Goal: Task Accomplishment & Management: Manage account settings

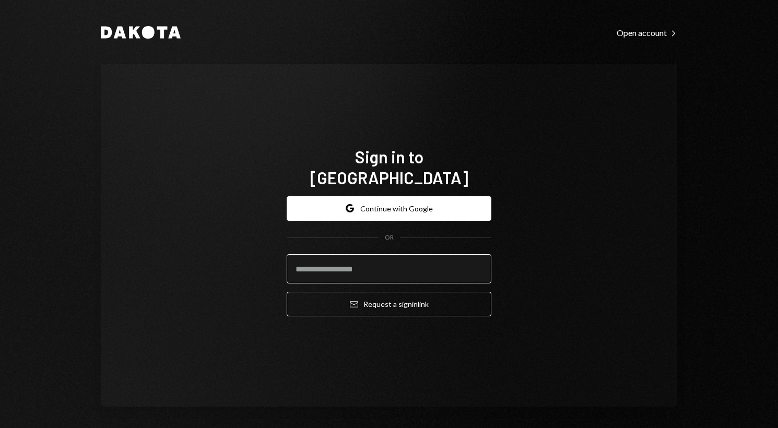
click at [365, 265] on input "email" at bounding box center [388, 268] width 205 height 29
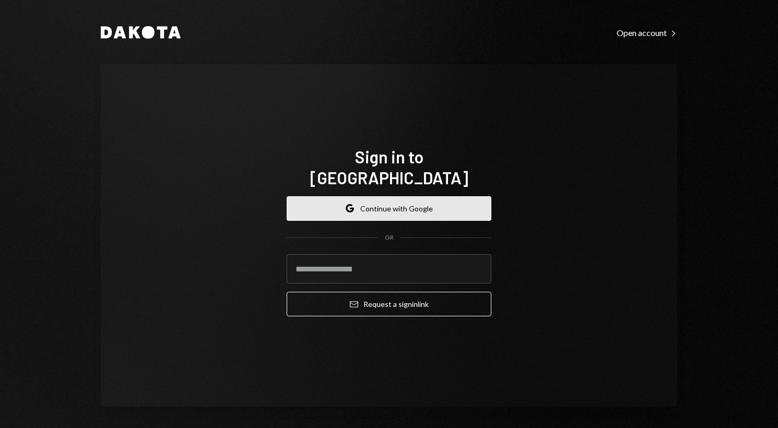
click at [389, 198] on button "Google Continue with Google" at bounding box center [388, 208] width 205 height 25
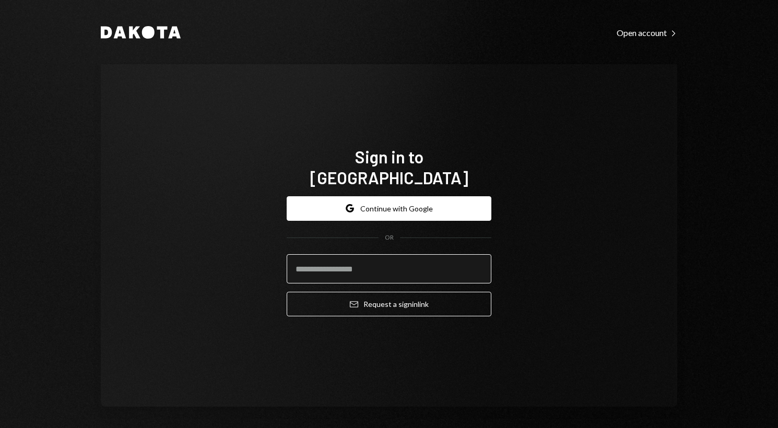
click at [393, 265] on input "email" at bounding box center [388, 268] width 205 height 29
click at [286, 292] on button "Email Request a sign in link" at bounding box center [388, 304] width 205 height 25
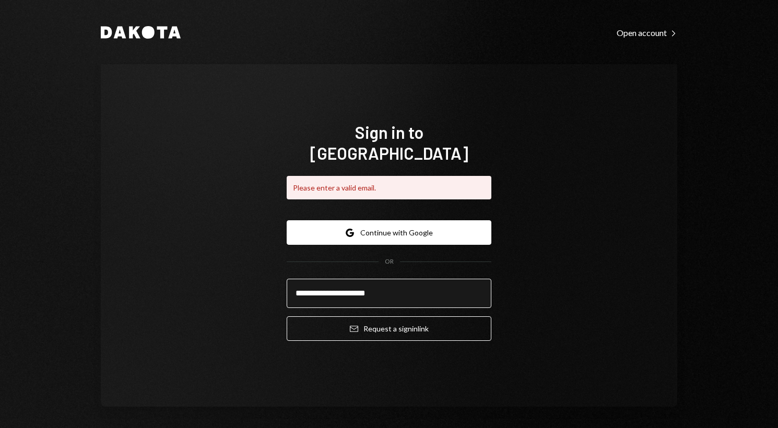
click at [392, 285] on input "**********" at bounding box center [388, 293] width 205 height 29
type input "**********"
click at [286, 316] on button "Email Request a sign in link" at bounding box center [388, 328] width 205 height 25
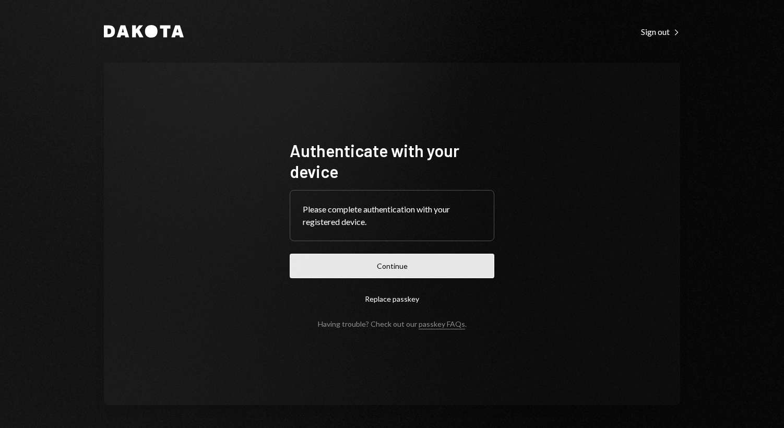
click at [389, 266] on button "Continue" at bounding box center [392, 266] width 205 height 25
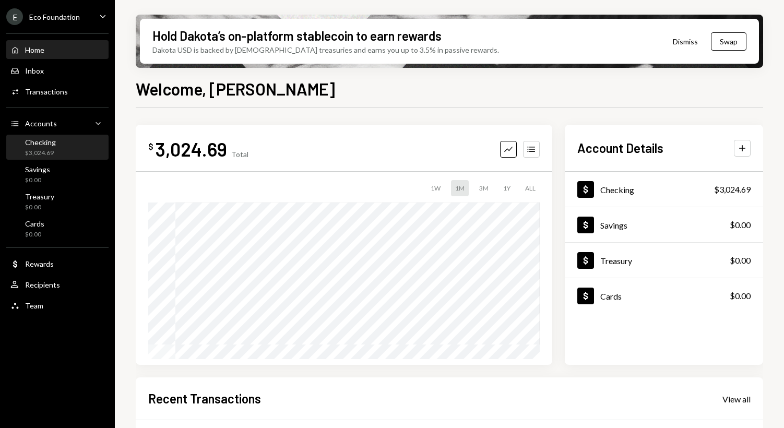
click at [31, 152] on div "$3,024.69" at bounding box center [40, 153] width 31 height 9
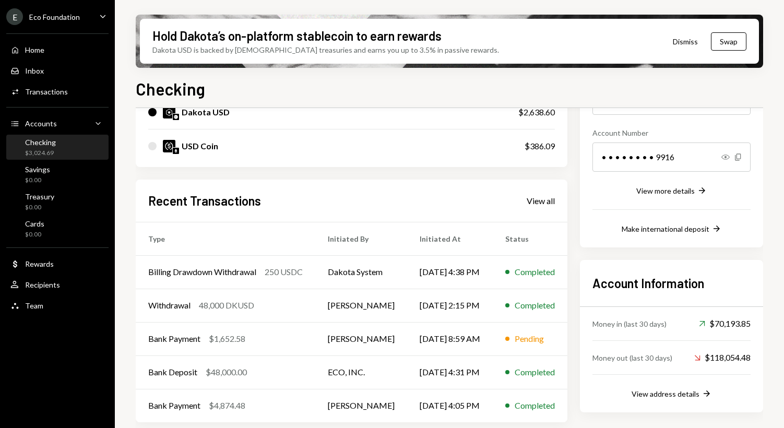
scroll to position [149, 0]
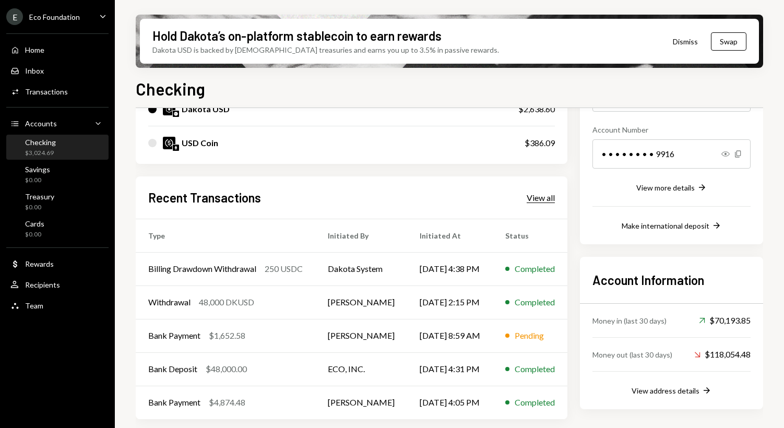
click at [537, 198] on div "View all" at bounding box center [541, 198] width 28 height 10
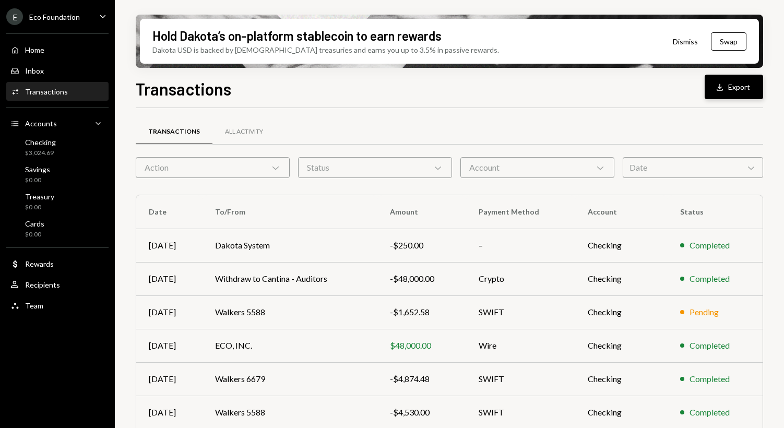
click at [736, 89] on button "Download Export" at bounding box center [734, 87] width 58 height 25
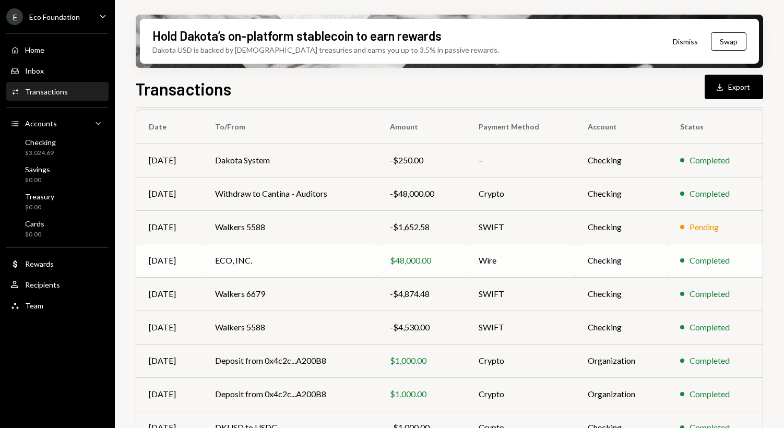
scroll to position [166, 0]
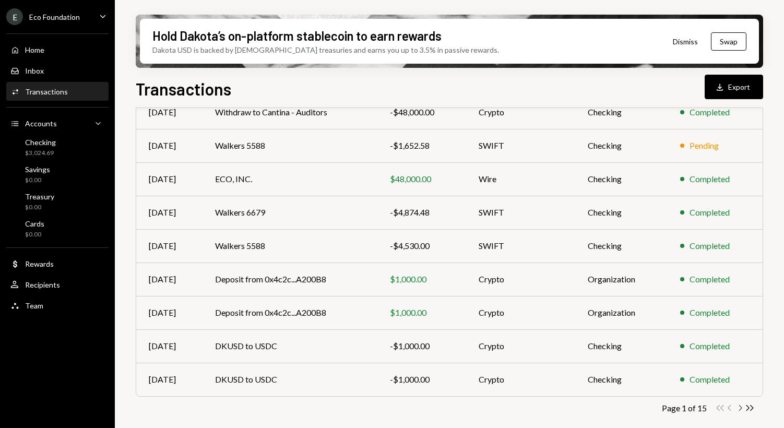
click at [739, 408] on icon "Chevron Right" at bounding box center [740, 408] width 10 height 10
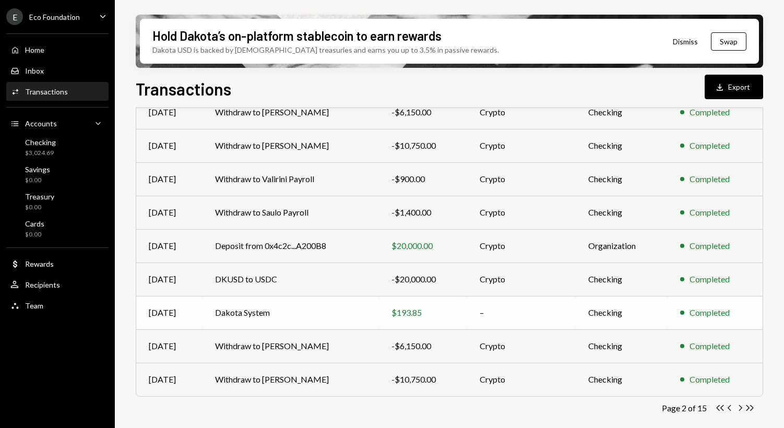
click at [374, 314] on td "Dakota System" at bounding box center [290, 312] width 176 height 33
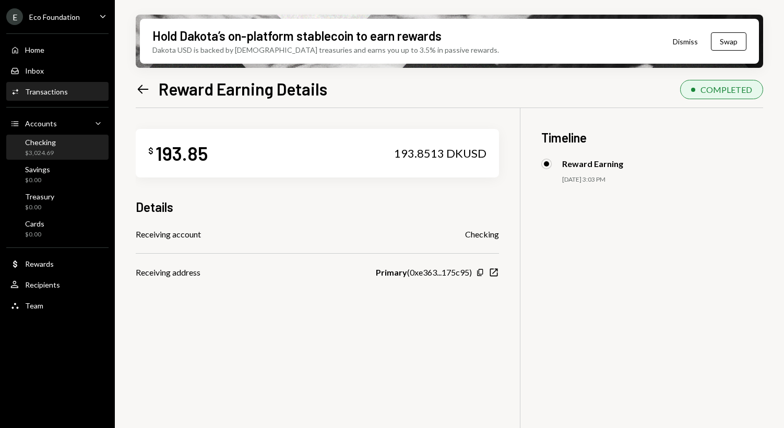
click at [74, 154] on div "Checking $3,024.69" at bounding box center [57, 148] width 94 height 20
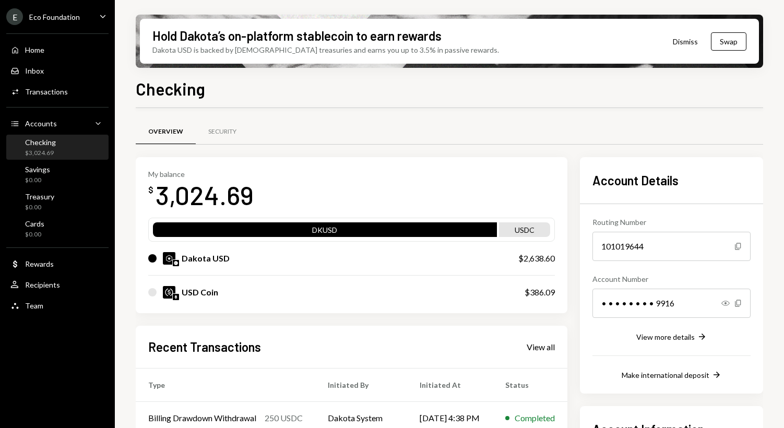
scroll to position [149, 0]
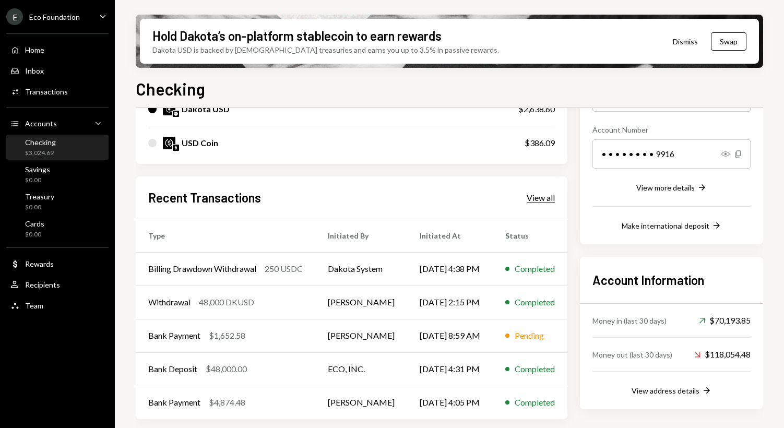
click at [539, 200] on div "View all" at bounding box center [541, 198] width 28 height 10
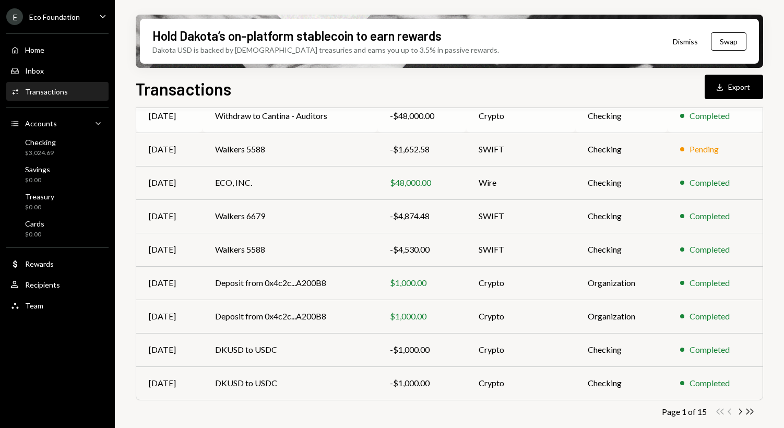
scroll to position [166, 0]
